Goal: Task Accomplishment & Management: Use online tool/utility

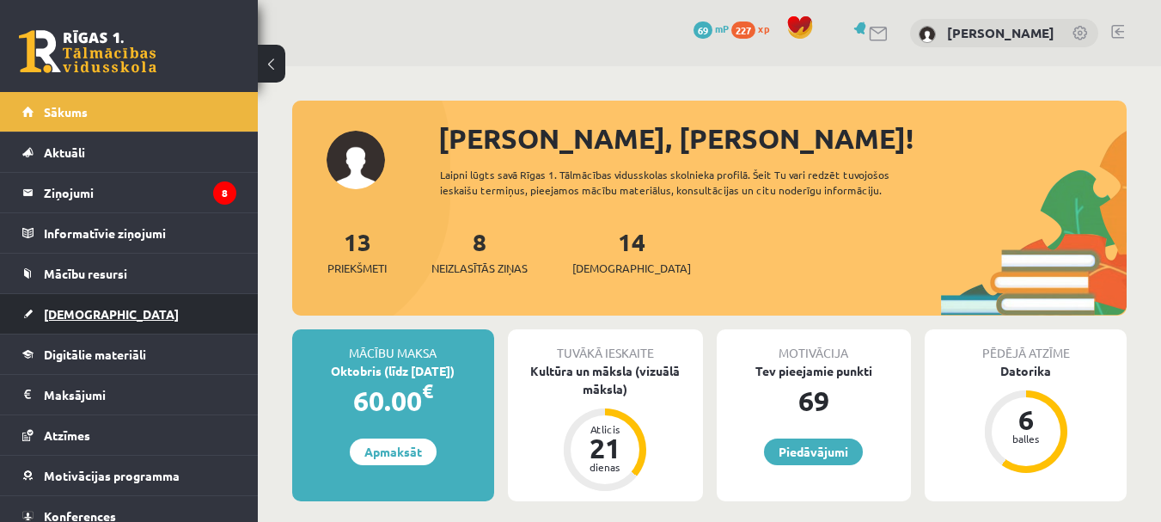
click at [82, 315] on span "[DEMOGRAPHIC_DATA]" at bounding box center [111, 313] width 135 height 15
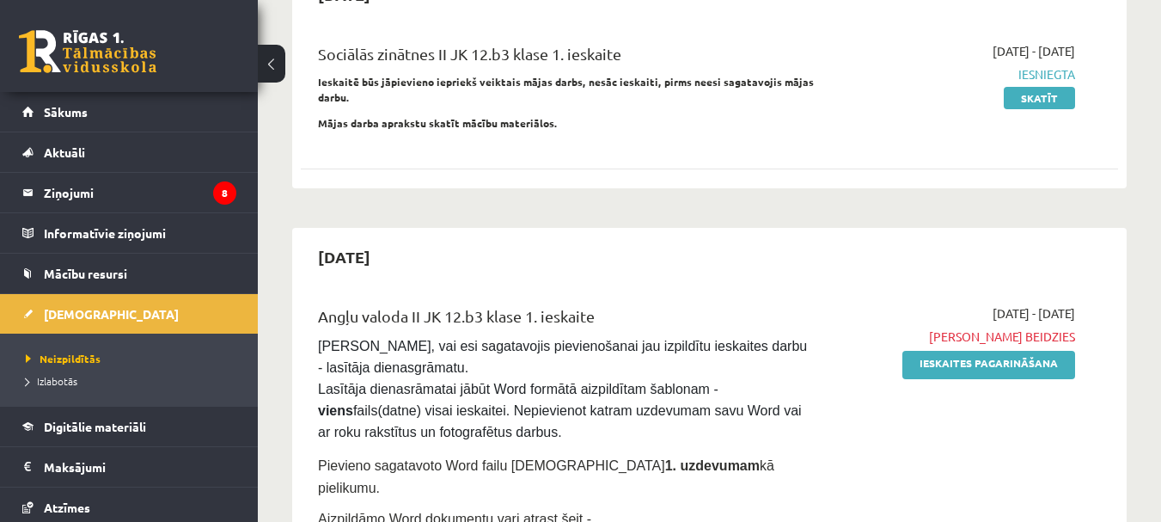
scroll to position [237, 0]
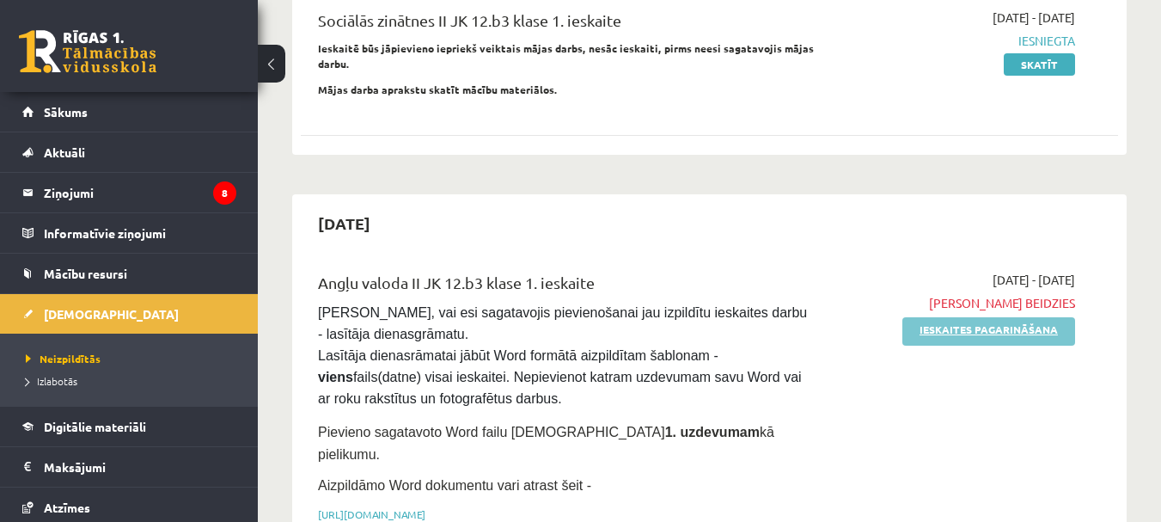
click at [971, 330] on link "Ieskaites pagarināšana" at bounding box center [989, 331] width 173 height 28
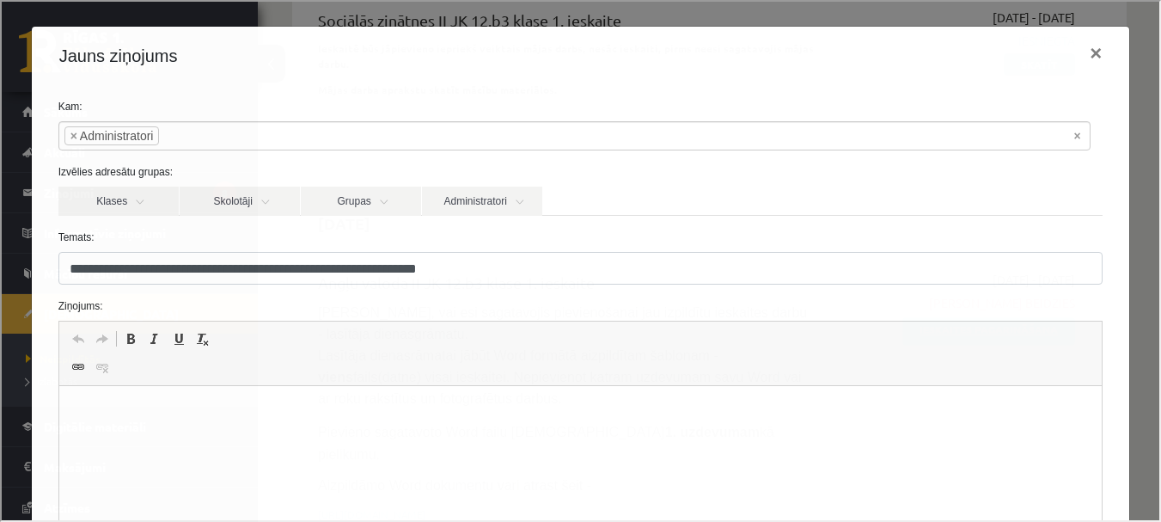
scroll to position [0, 0]
click at [1083, 60] on button "×" at bounding box center [1094, 52] width 40 height 48
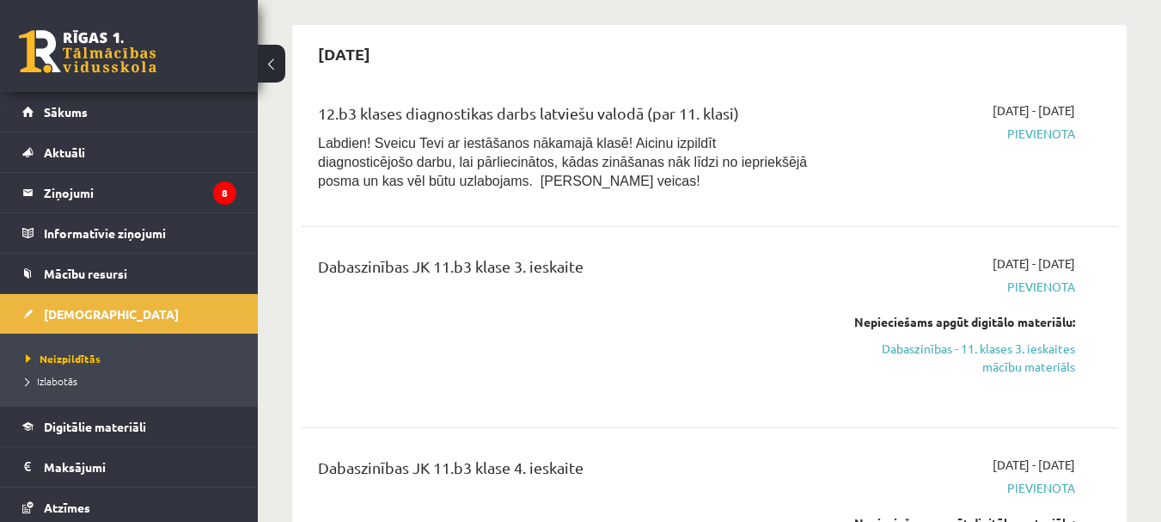
scroll to position [848, 0]
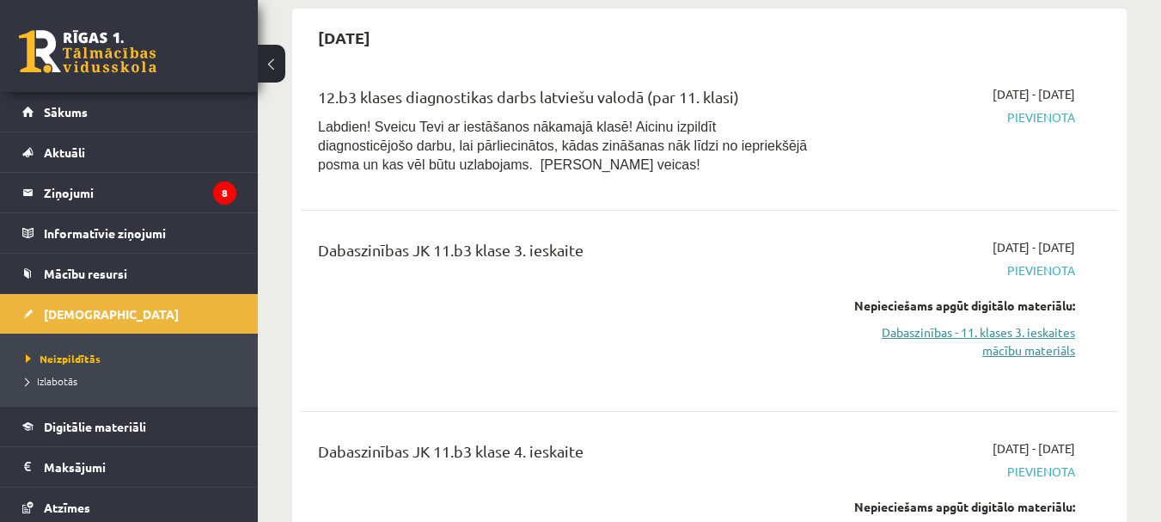
click at [1013, 323] on link "Dabaszinības - 11. klases 3. ieskaites mācību materiāls" at bounding box center [958, 341] width 236 height 36
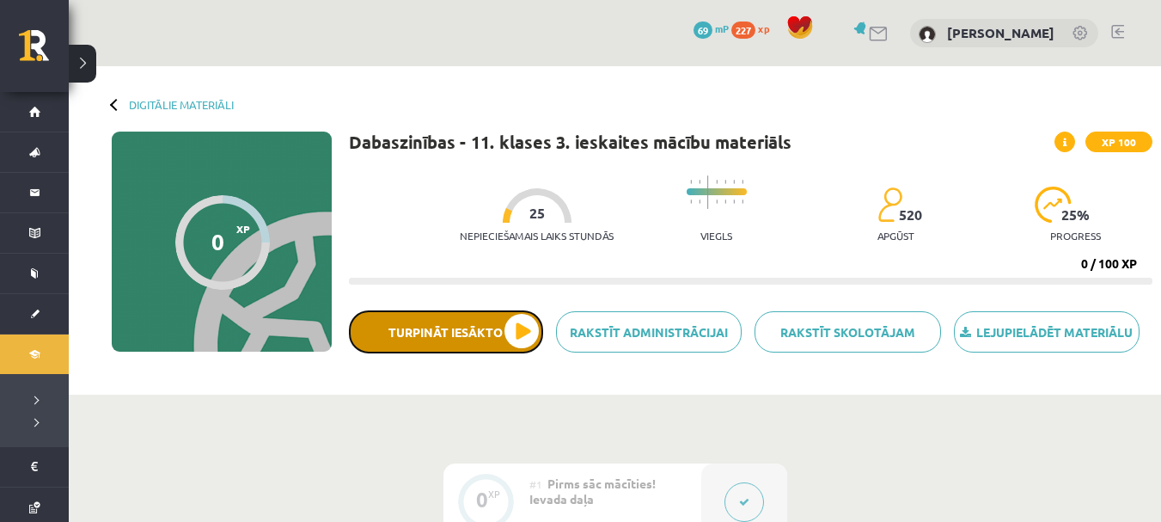
click at [493, 336] on button "Turpināt iesākto" at bounding box center [446, 331] width 194 height 43
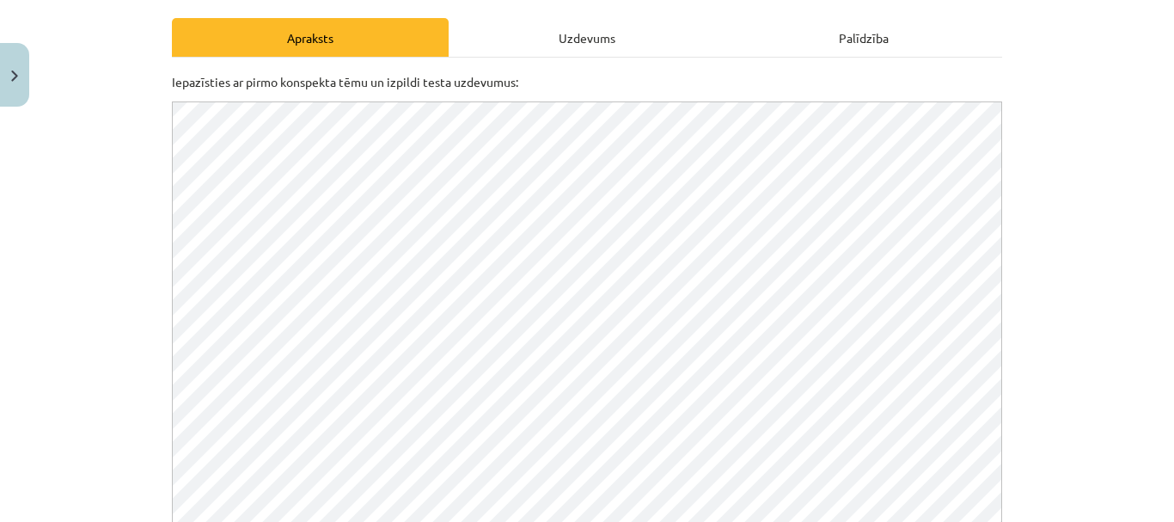
scroll to position [284, 0]
